Goal: Find specific page/section: Find specific page/section

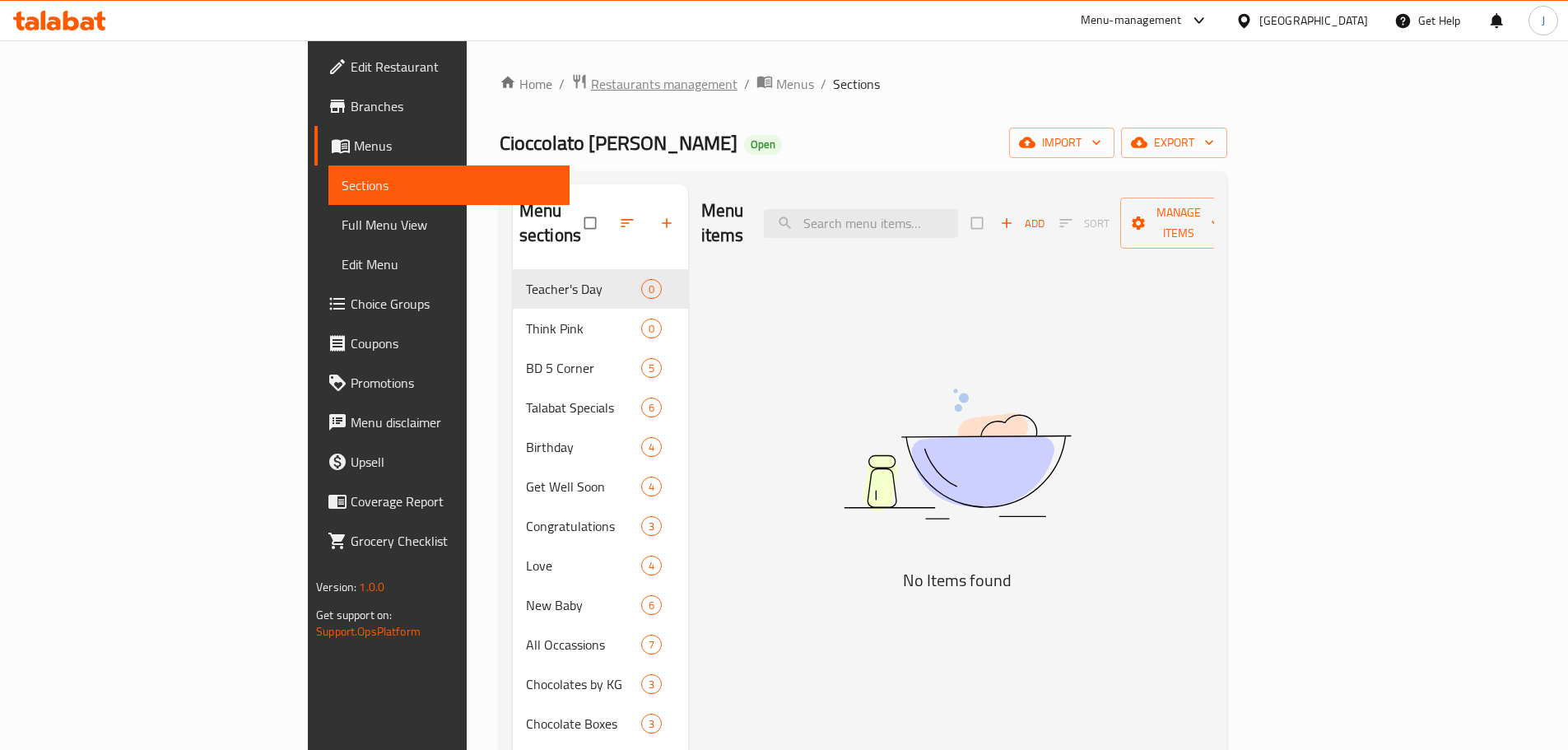
click at [591, 89] on span "Restaurants management" at bounding box center [664, 83] width 147 height 20
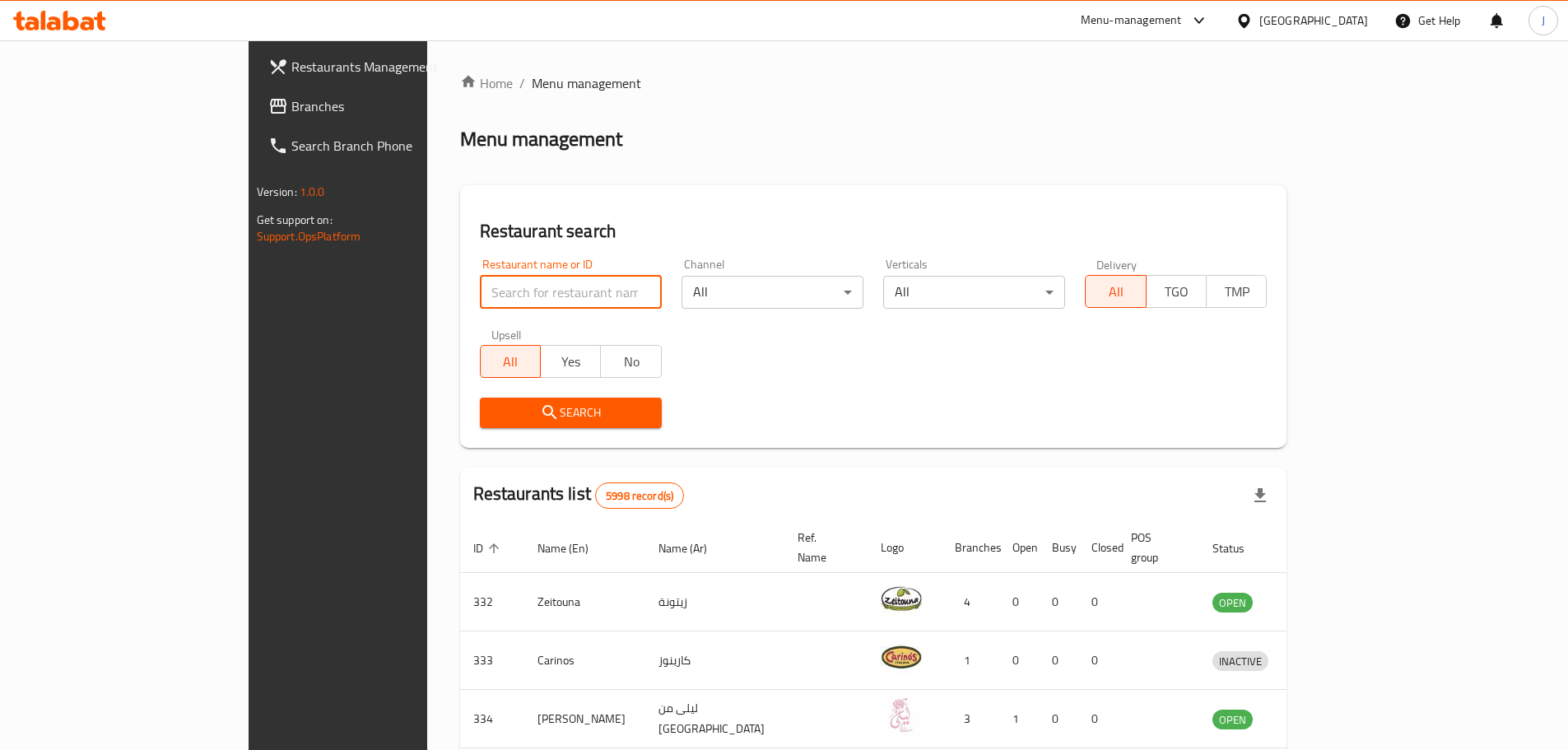
click at [492, 279] on input "search" at bounding box center [571, 292] width 182 height 33
type input "soul"
click button "Search" at bounding box center [571, 413] width 182 height 31
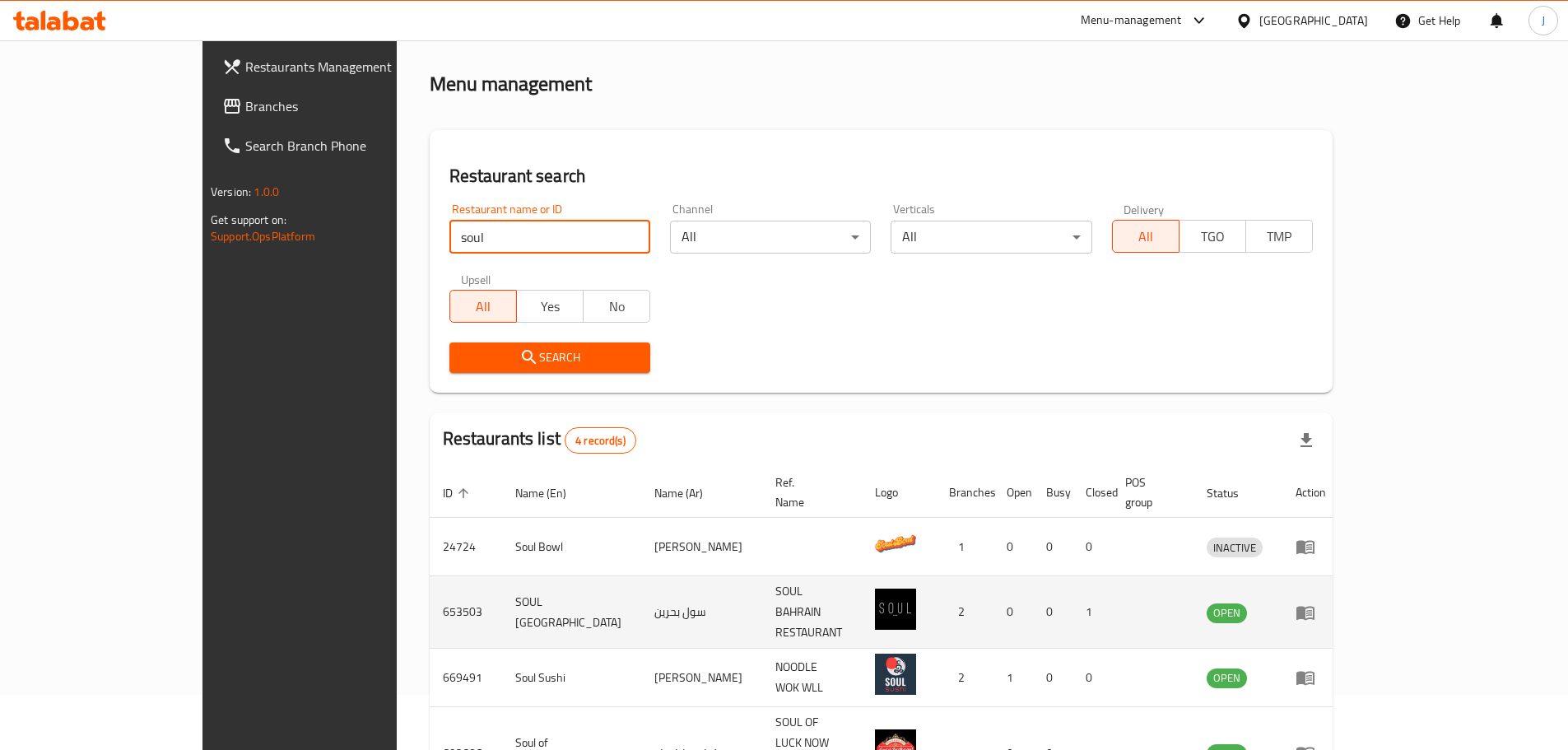
scroll to position [127, 0]
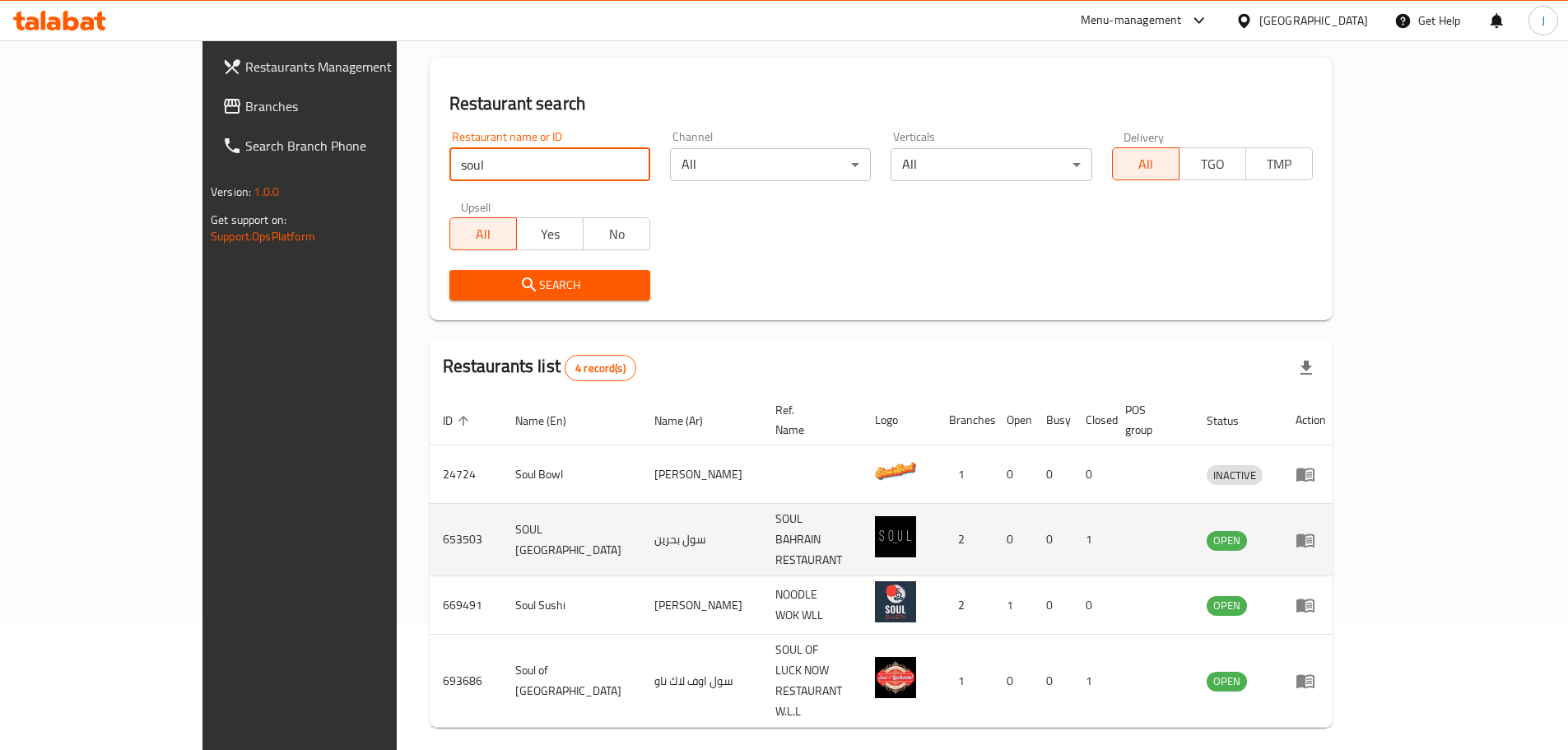
click at [430, 510] on td "653503" at bounding box center [466, 540] width 72 height 72
copy td "653503"
drag, startPoint x: 458, startPoint y: 518, endPoint x: 375, endPoint y: 512, distance: 83.2
click at [502, 512] on td "SOUL [GEOGRAPHIC_DATA]" at bounding box center [572, 540] width 139 height 72
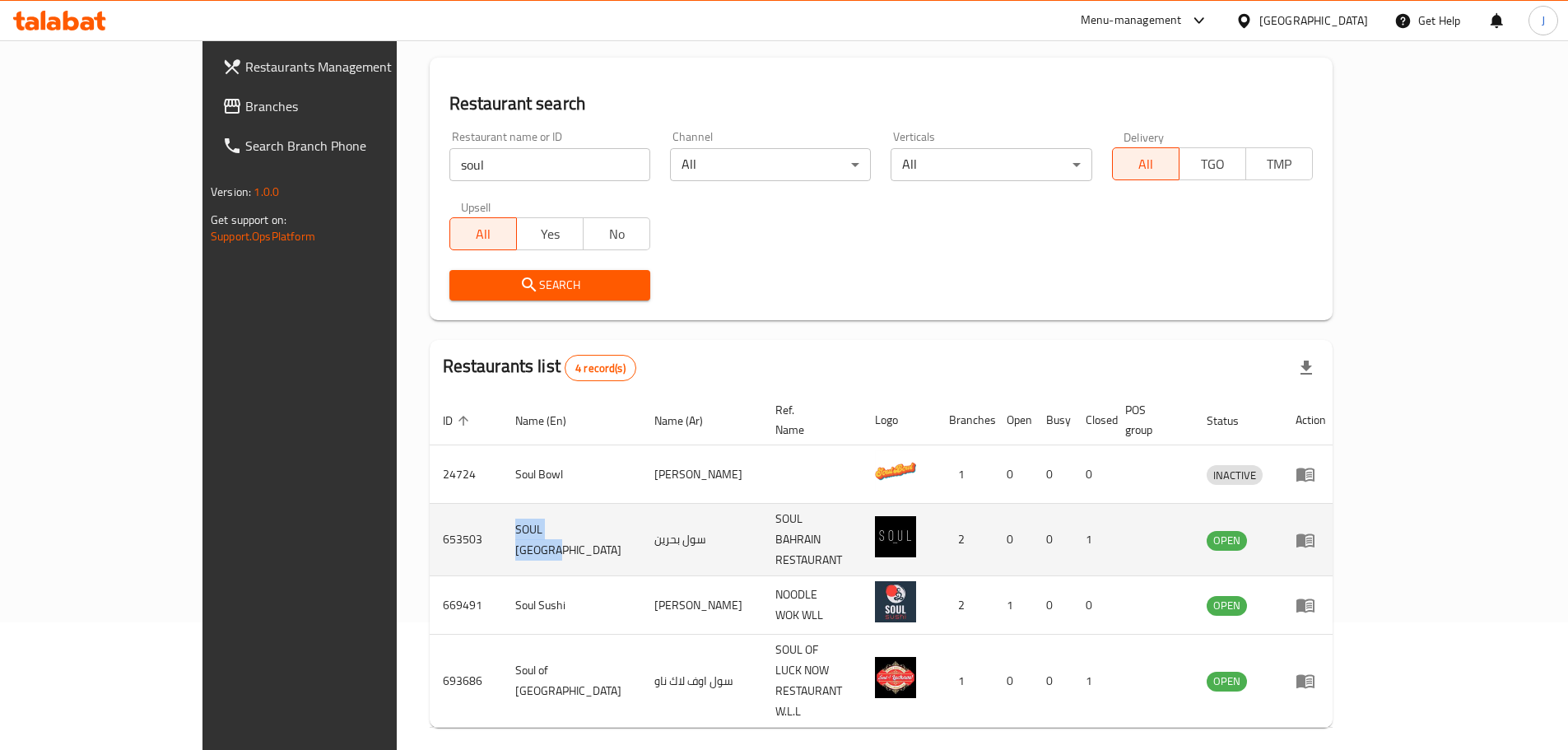
copy td "SOUL [GEOGRAPHIC_DATA]"
